Goal: Find specific page/section: Find specific page/section

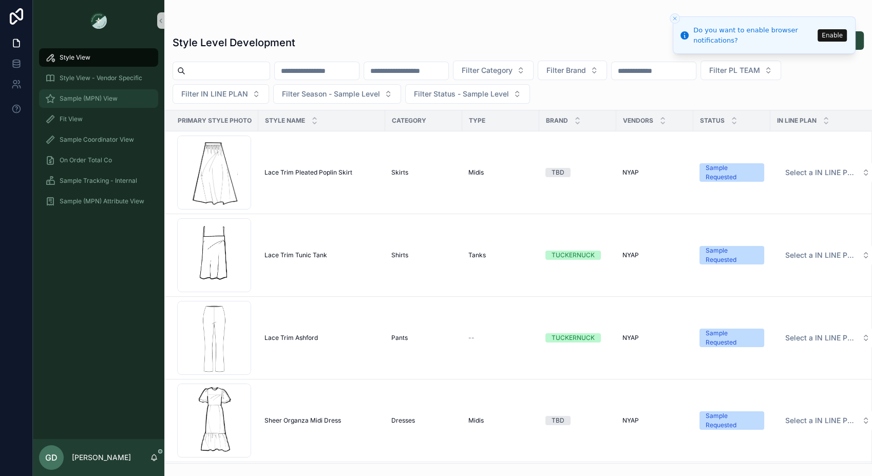
click at [80, 93] on div "Sample (MPN) View" at bounding box center [98, 98] width 107 height 16
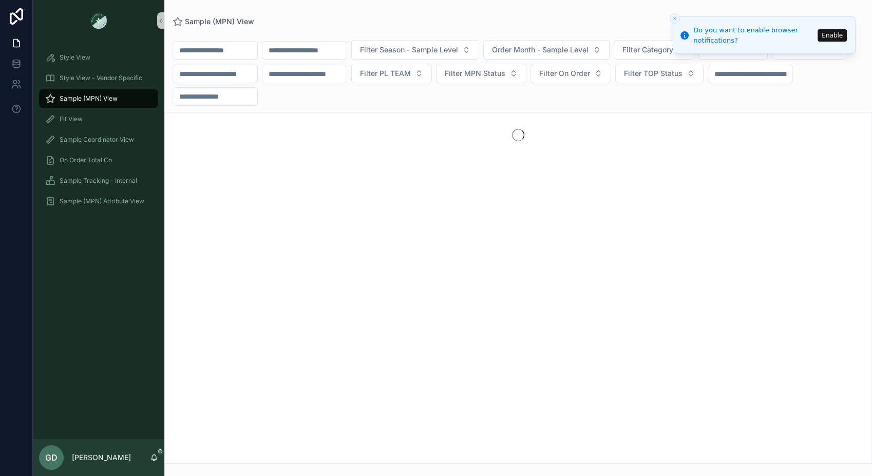
click at [338, 48] on input "scrollable content" at bounding box center [305, 50] width 84 height 14
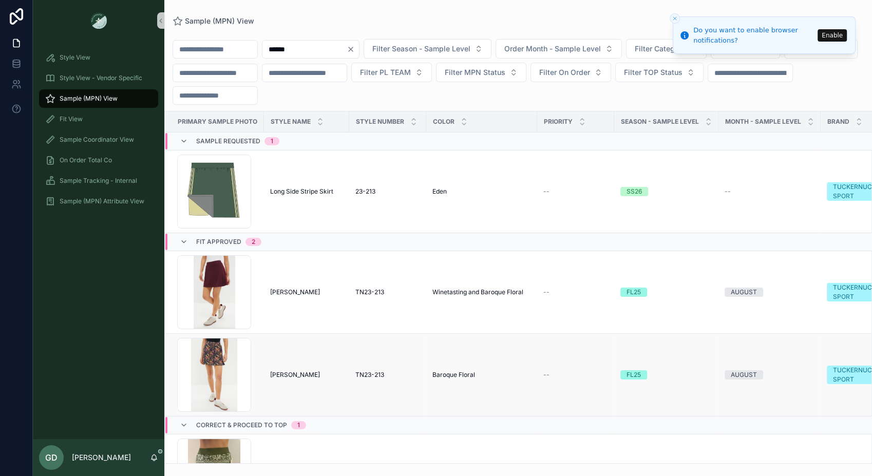
scroll to position [61, 0]
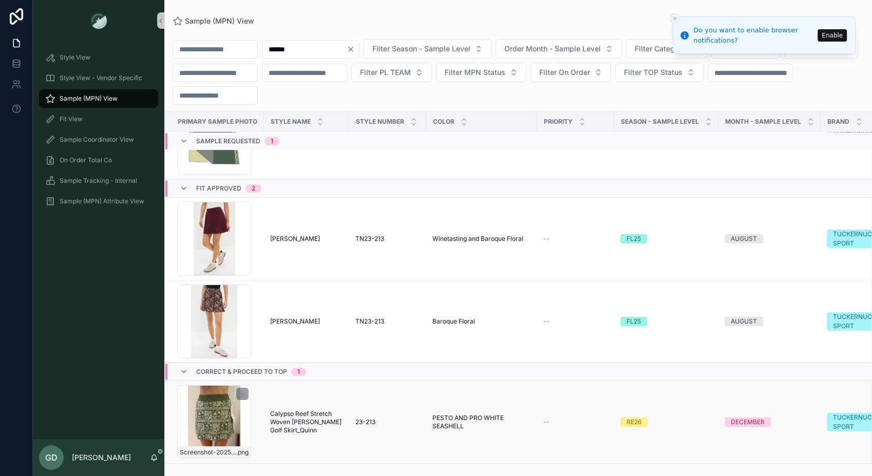
type input "******"
click at [204, 412] on div "Screenshot-2025-09-05-at-3.51.08-PM .png" at bounding box center [214, 422] width 74 height 74
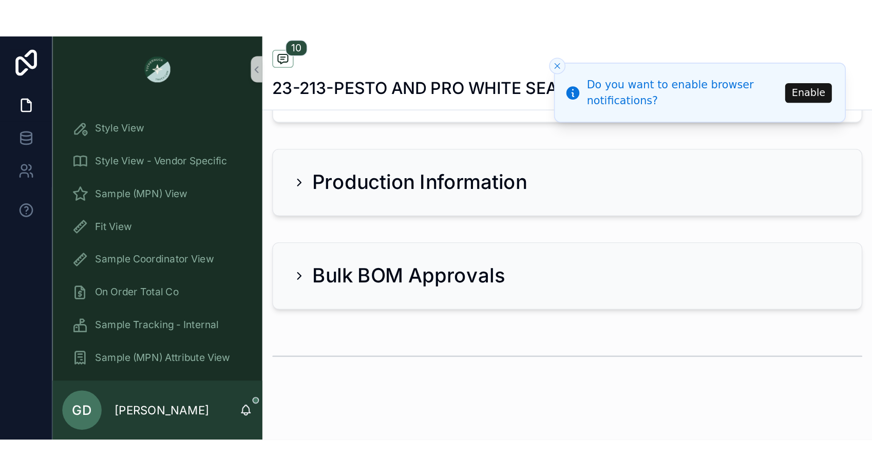
scroll to position [517, 0]
